Goal: Navigation & Orientation: Find specific page/section

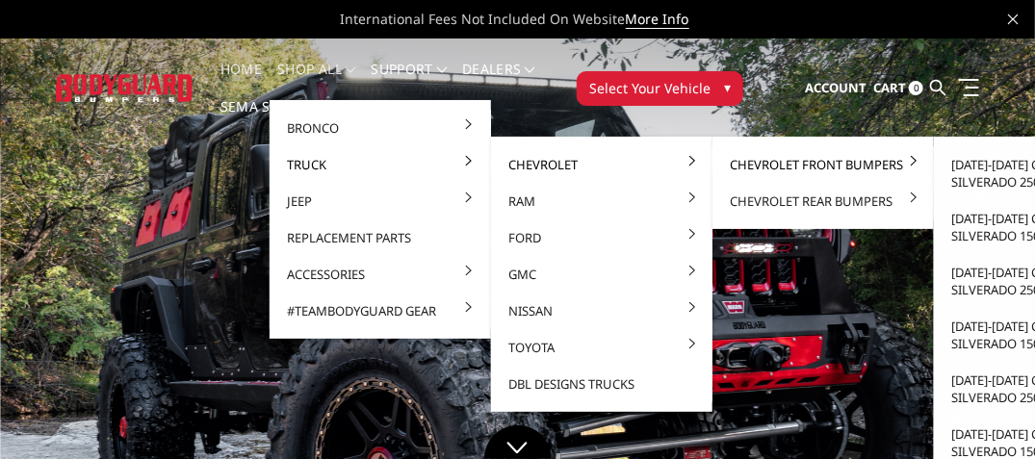
click at [767, 162] on link "Chevrolet Front Bumpers" at bounding box center [823, 164] width 206 height 37
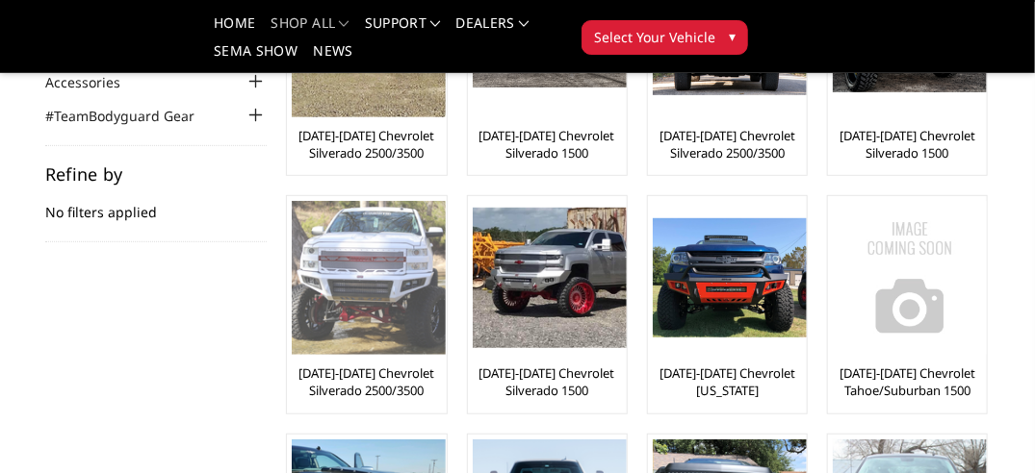
scroll to position [289, 0]
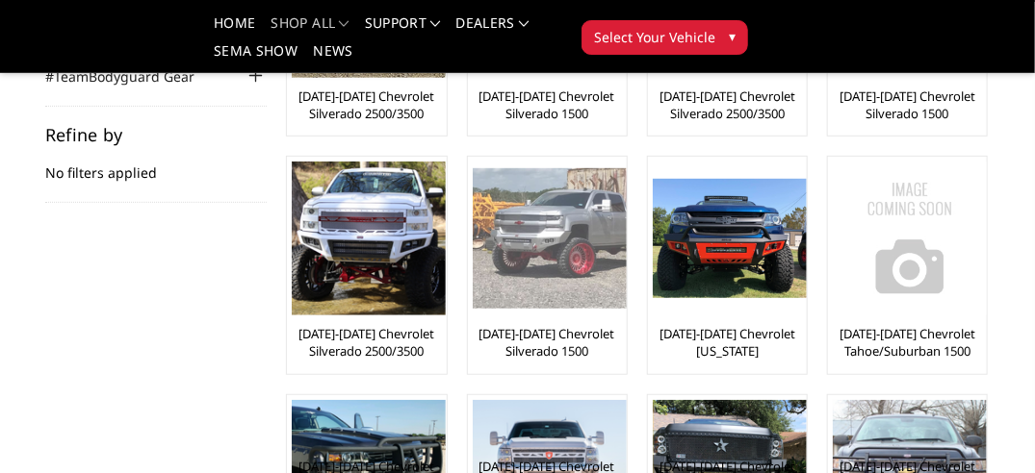
click at [548, 278] on img at bounding box center [550, 238] width 154 height 141
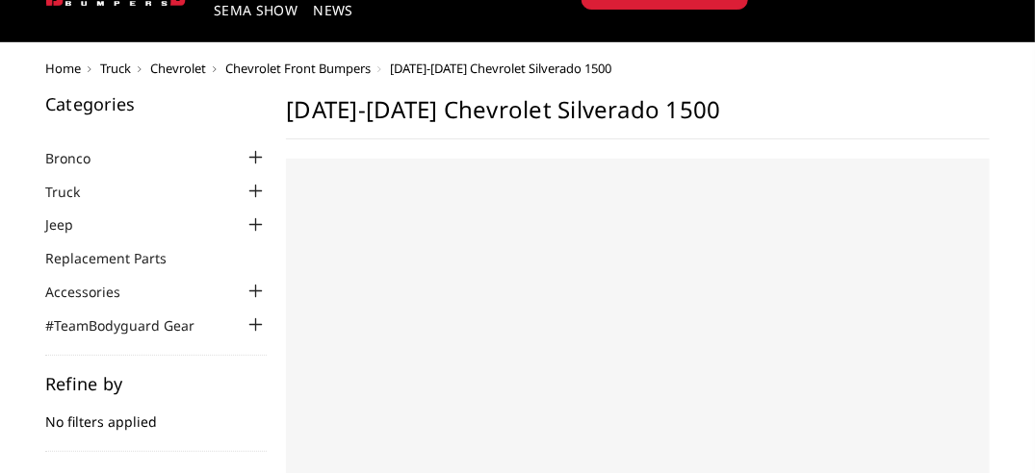
select select "US"
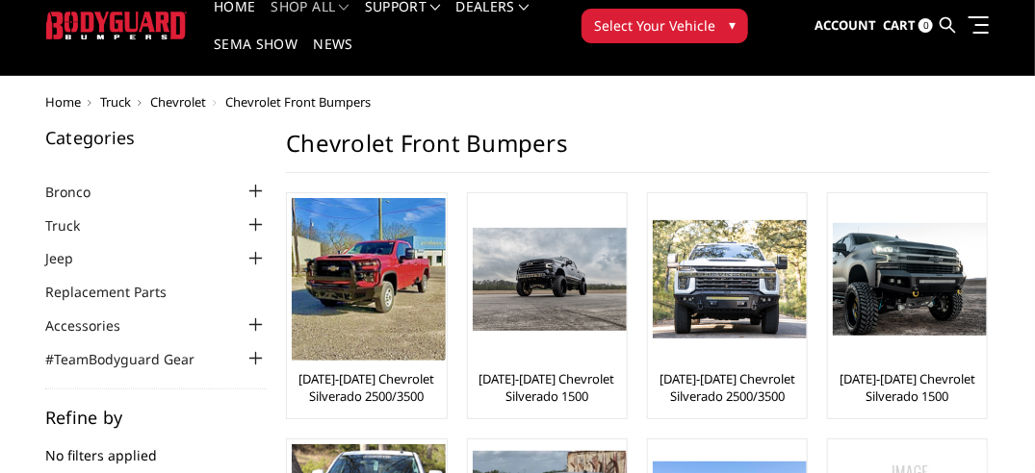
scroll to position [56, 0]
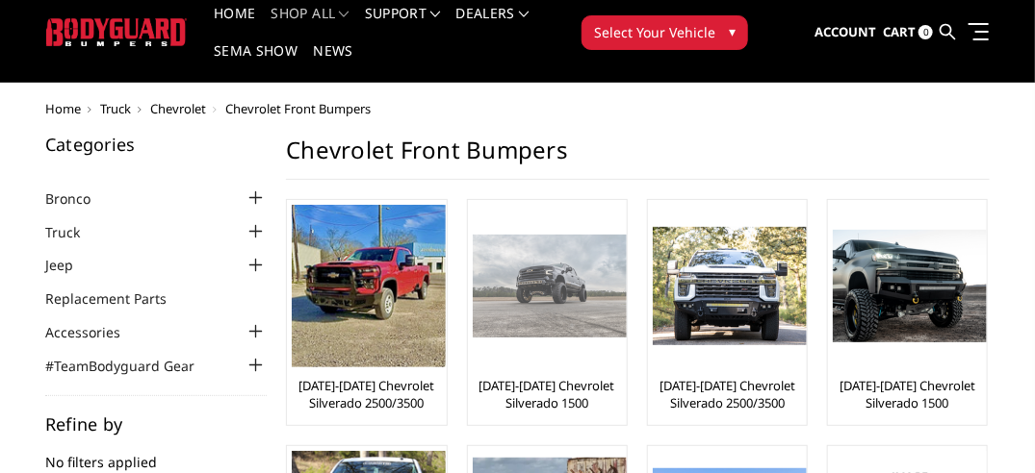
click at [515, 326] on img at bounding box center [550, 286] width 154 height 102
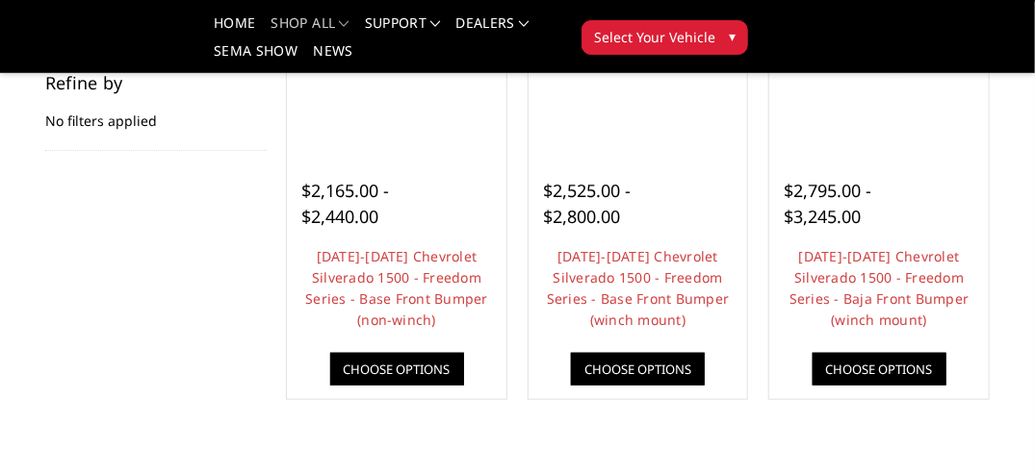
scroll to position [577, 0]
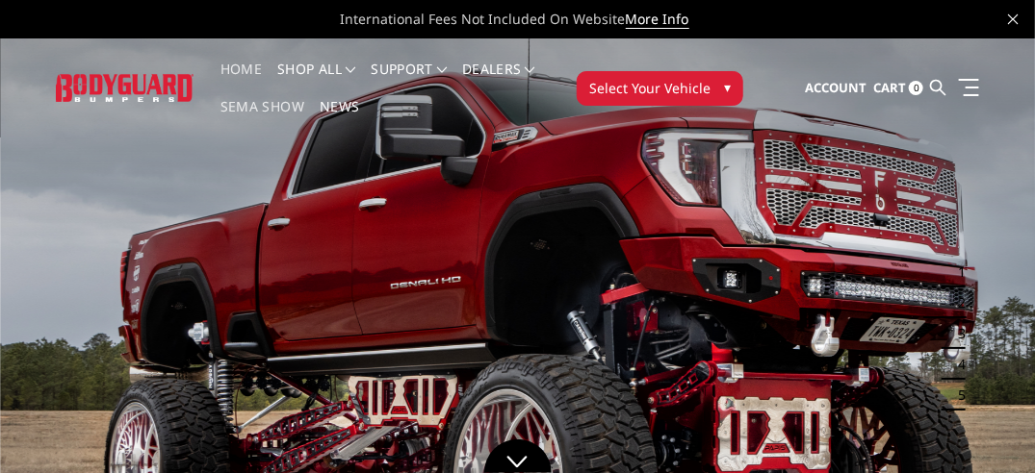
click at [256, 105] on link "SEMA Show" at bounding box center [262, 119] width 84 height 38
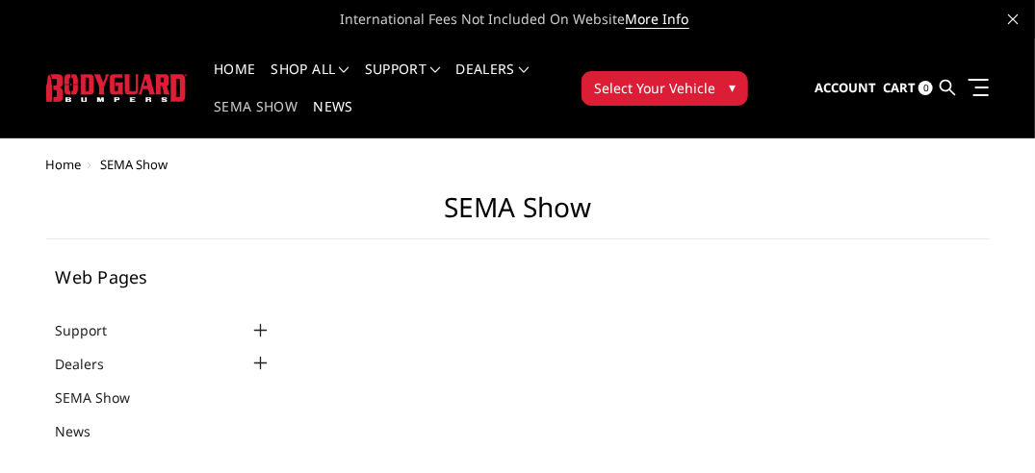
select select "US"
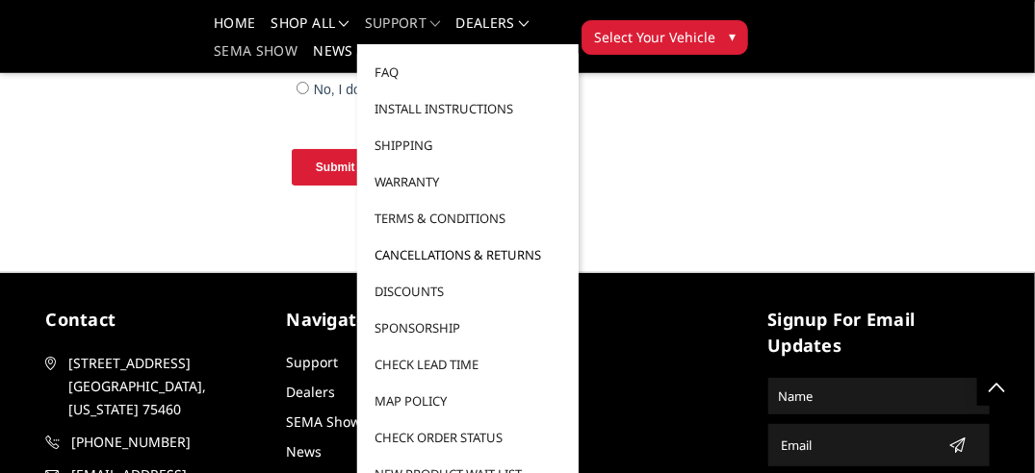
scroll to position [2406, 0]
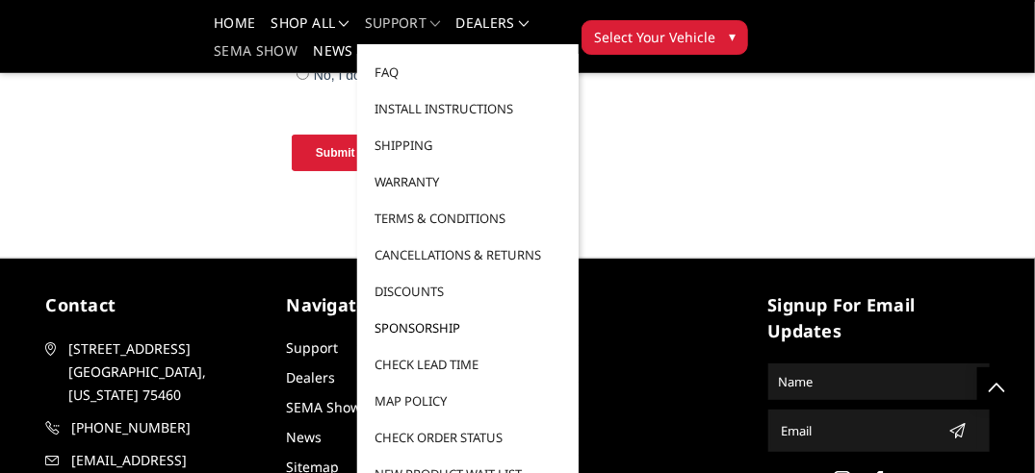
click at [433, 331] on link "Sponsorship" at bounding box center [468, 328] width 206 height 37
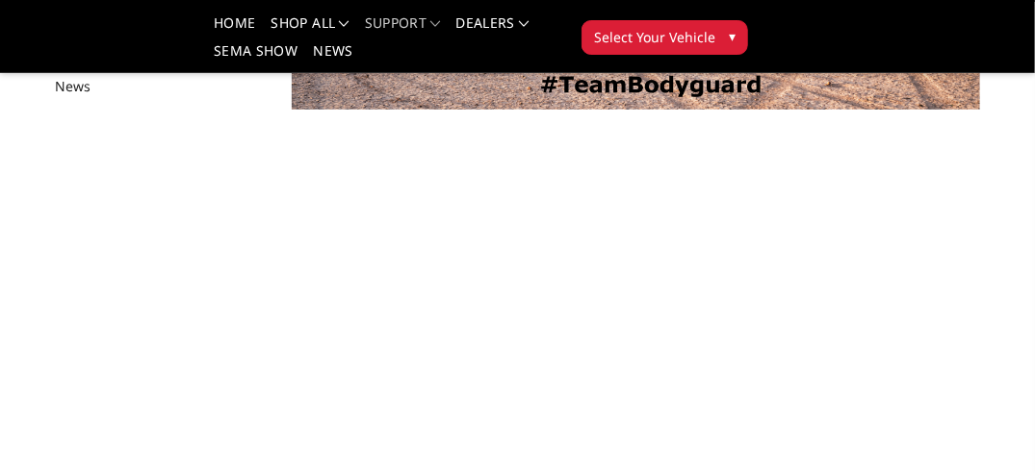
select select "US"
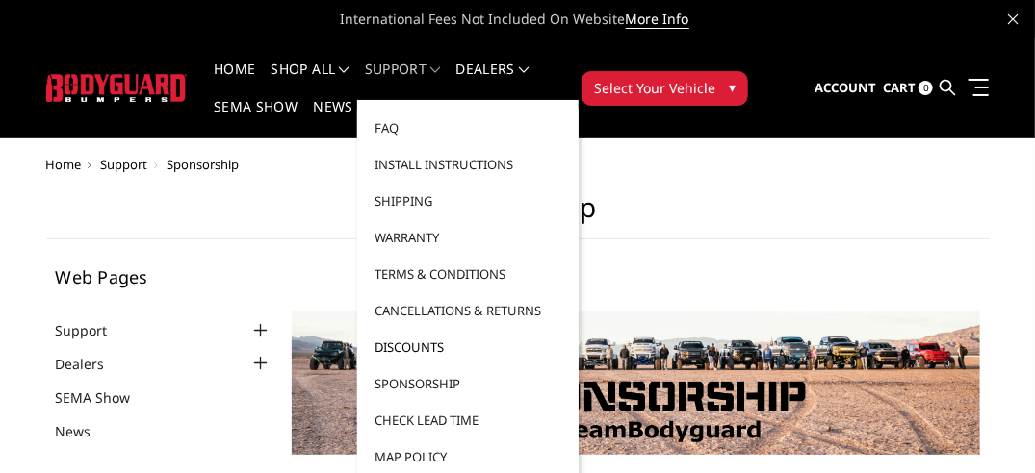
click at [445, 349] on link "Discounts" at bounding box center [468, 347] width 206 height 37
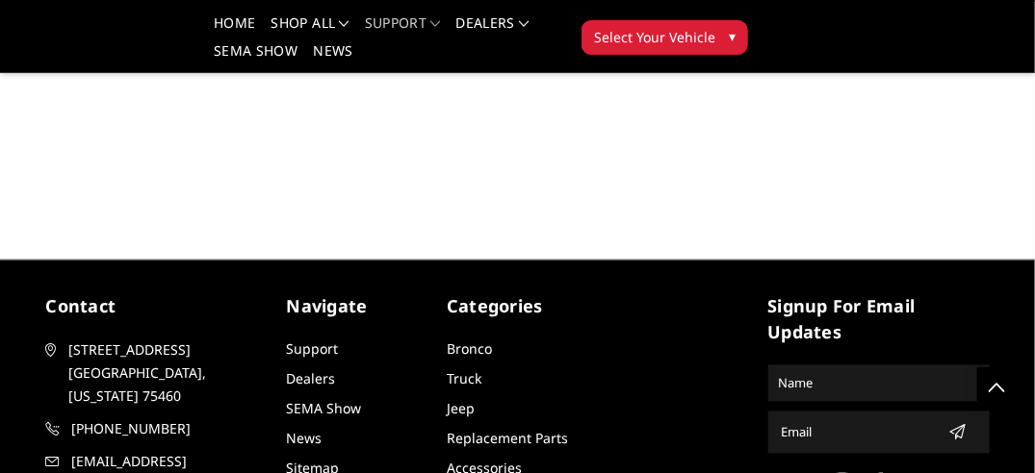
scroll to position [1251, 0]
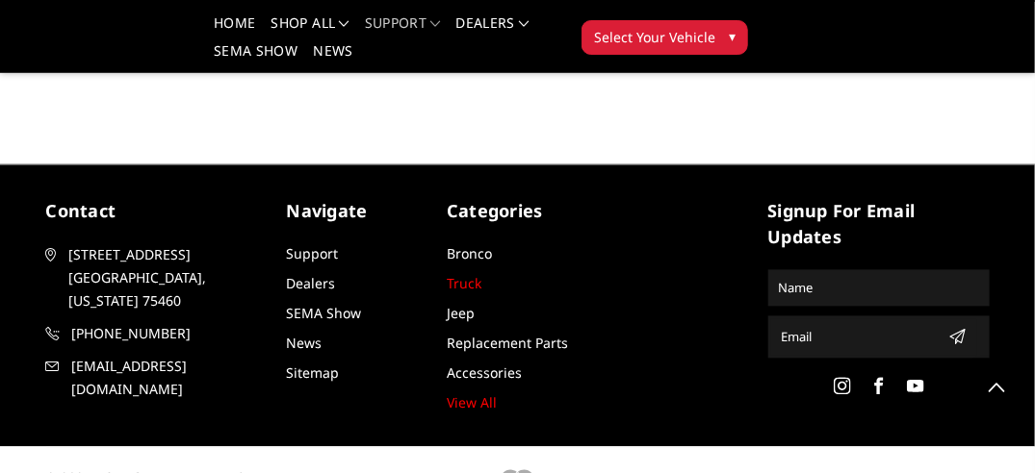
click at [460, 277] on link "Truck" at bounding box center [464, 283] width 35 height 18
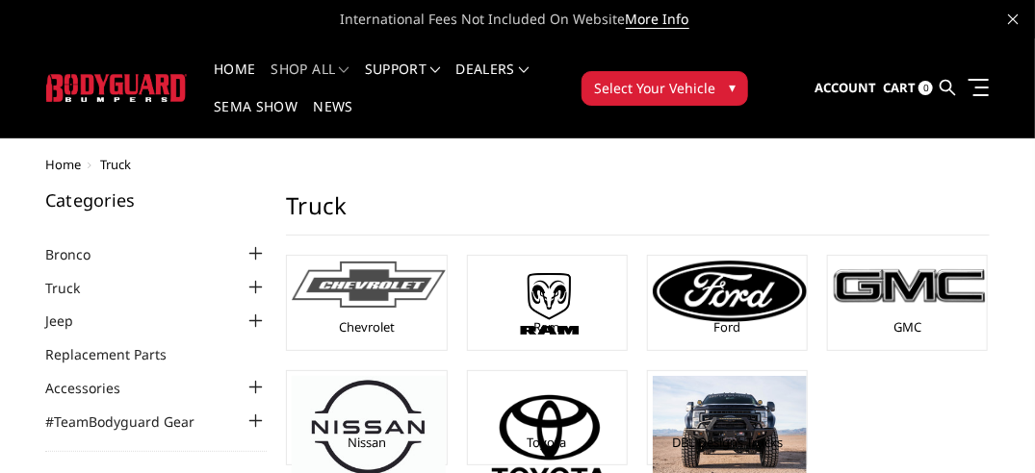
click at [343, 293] on img at bounding box center [369, 285] width 154 height 47
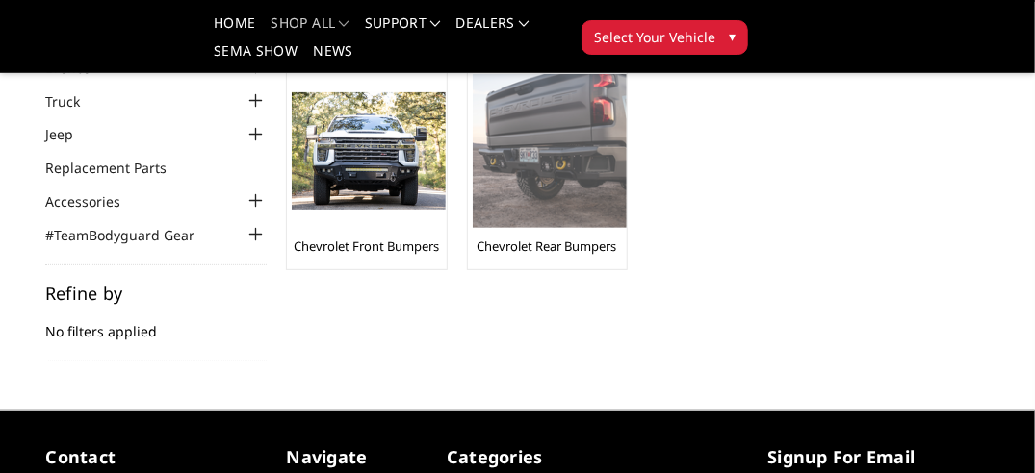
scroll to position [192, 0]
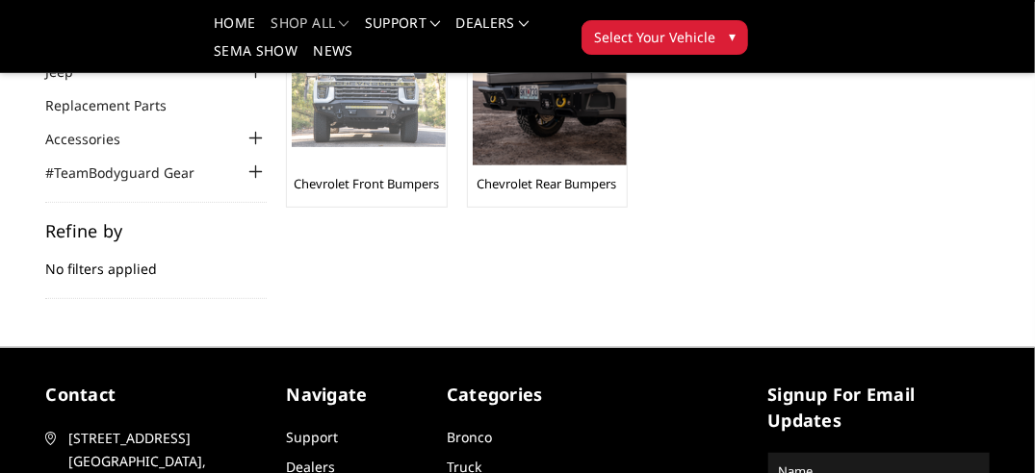
click at [400, 144] on img at bounding box center [369, 89] width 154 height 118
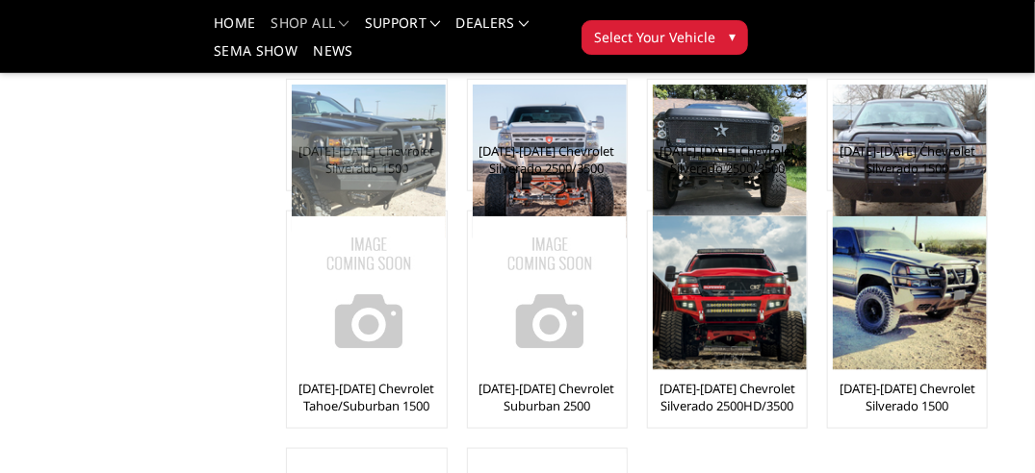
scroll to position [577, 0]
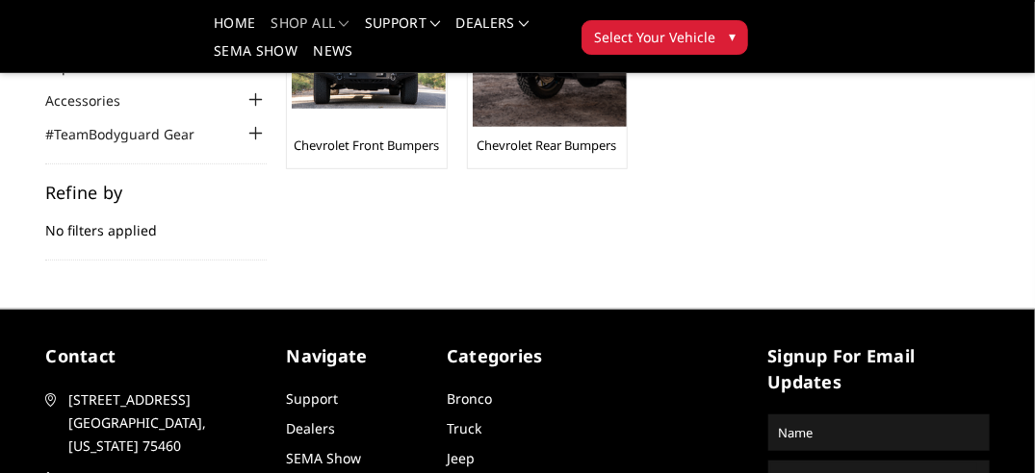
scroll to position [192, 0]
